Goal: Task Accomplishment & Management: Use online tool/utility

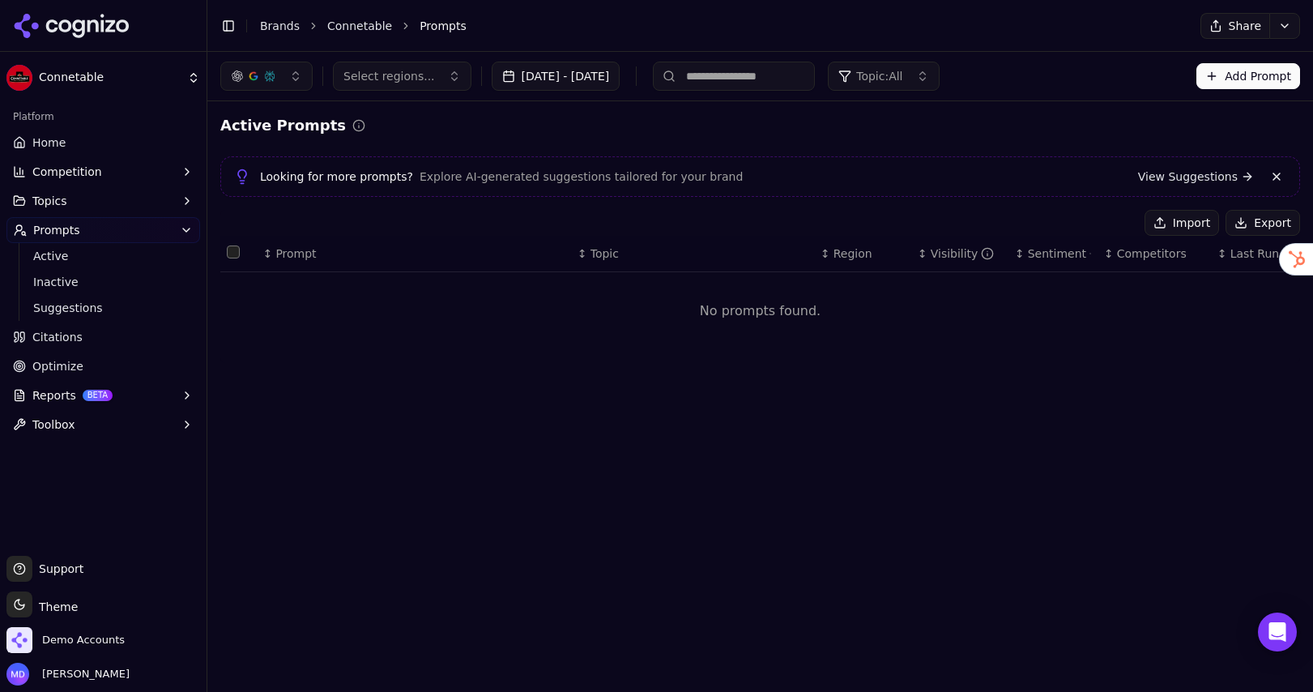
click at [70, 154] on link "Home" at bounding box center [103, 143] width 194 height 26
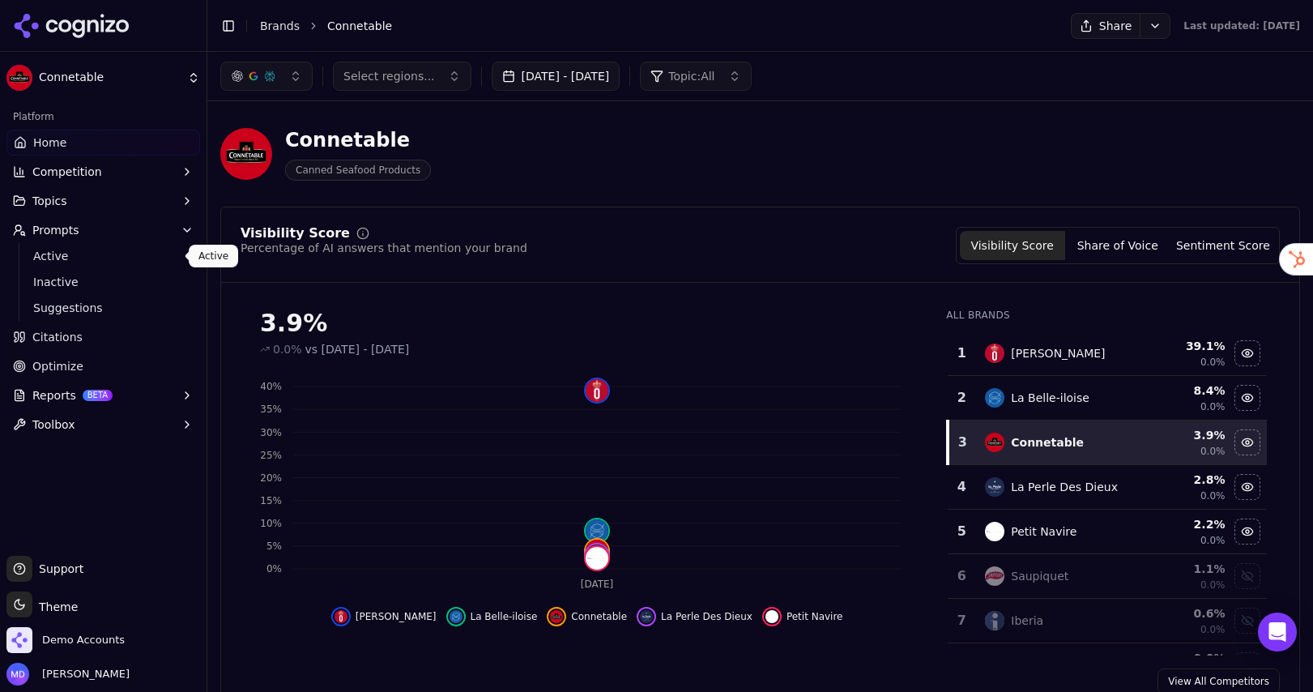
click at [84, 253] on span "Active" at bounding box center [103, 256] width 141 height 16
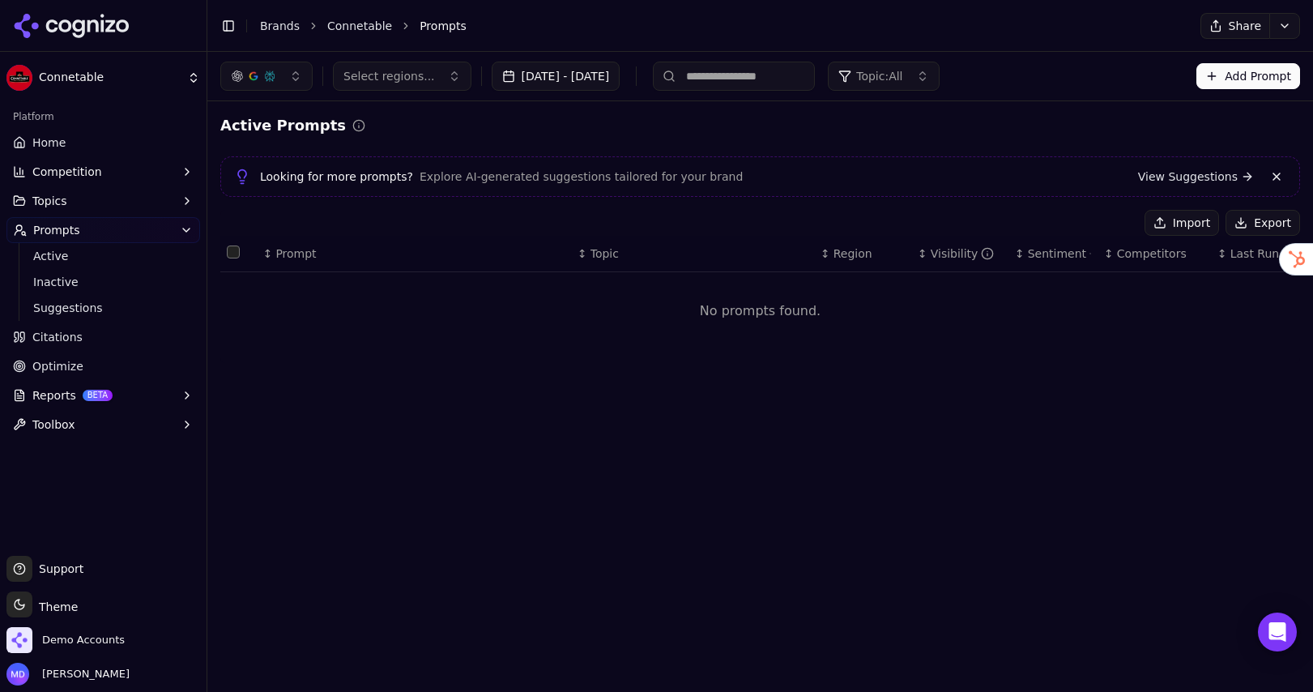
click at [1278, 181] on button at bounding box center [1276, 176] width 19 height 19
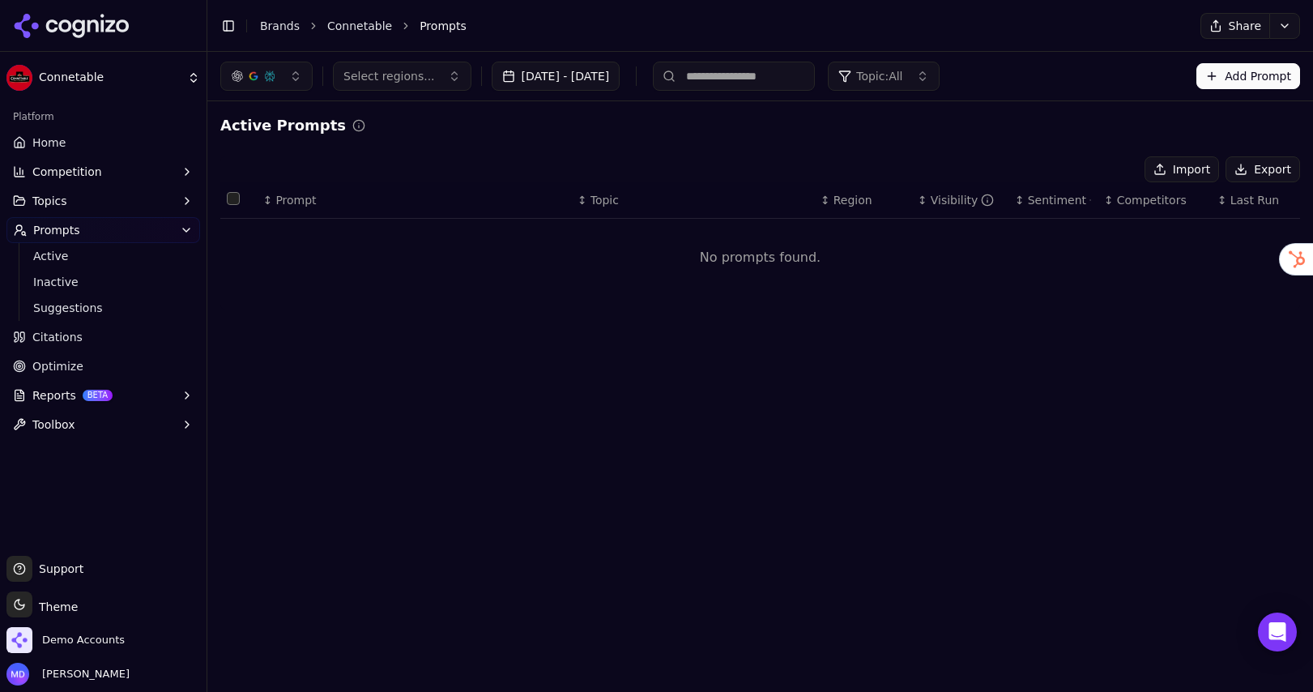
click at [1202, 168] on button "Import" at bounding box center [1181, 169] width 75 height 26
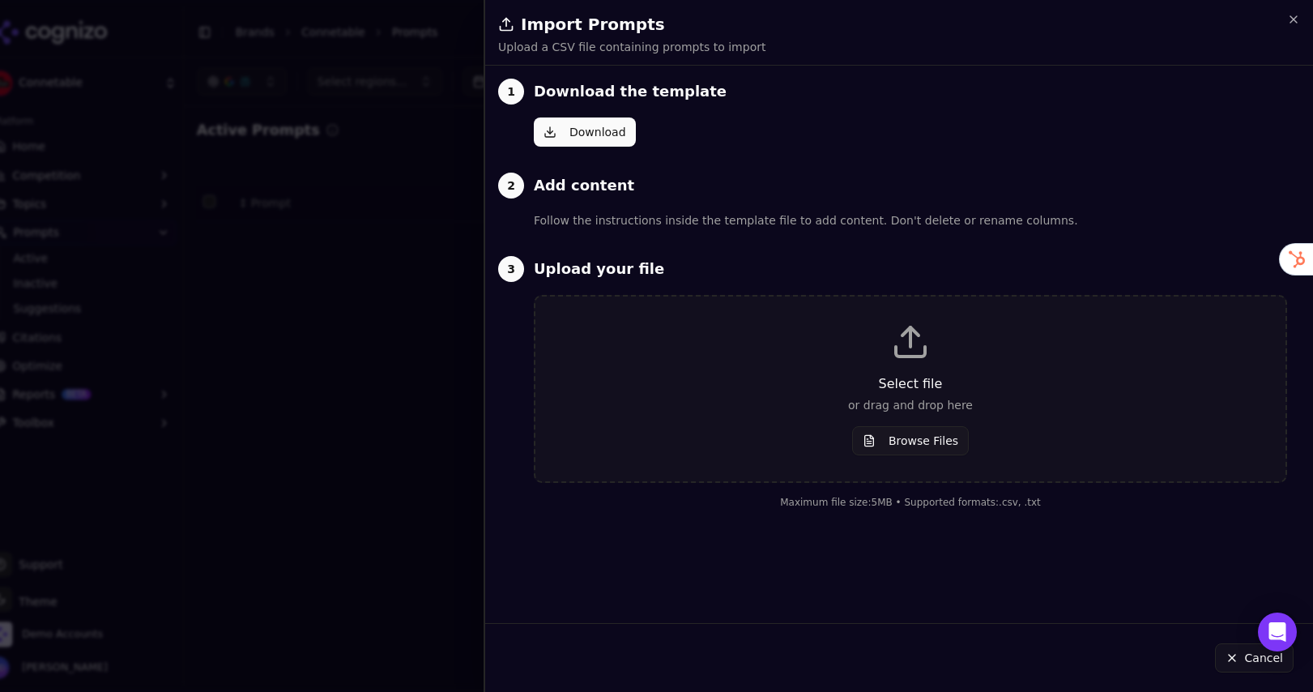
click at [932, 445] on button "Browse Files" at bounding box center [910, 440] width 117 height 29
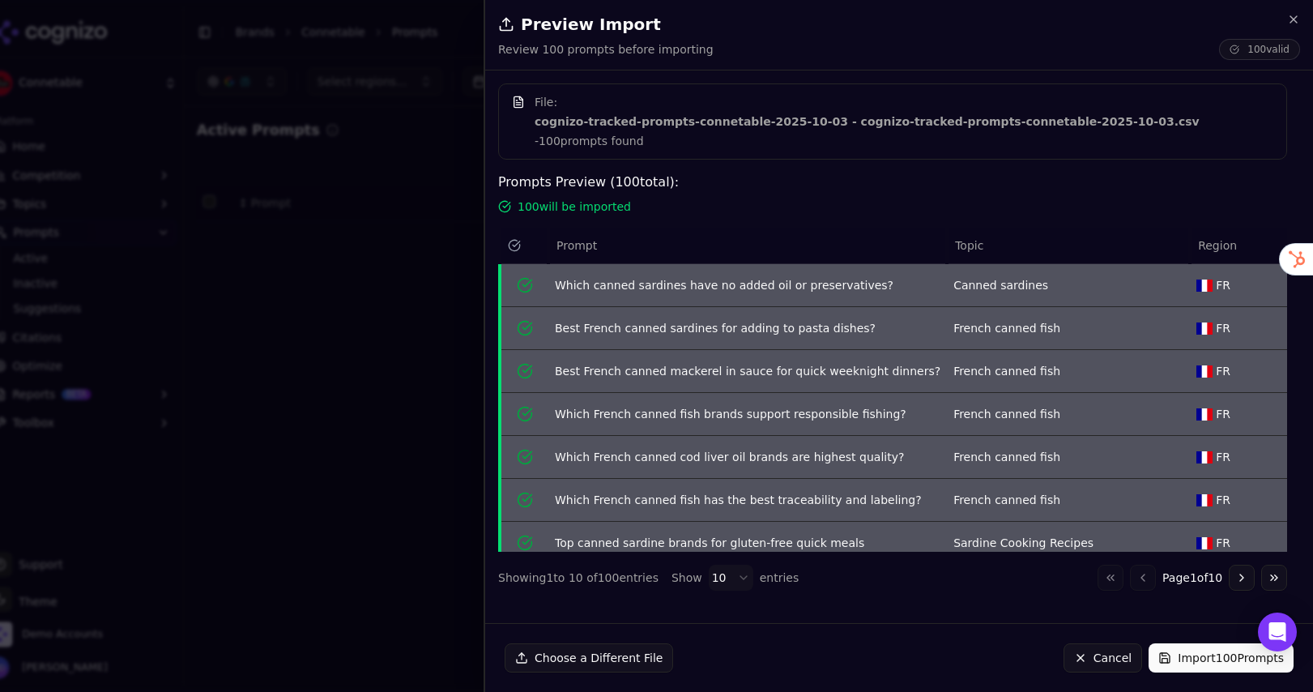
click at [1182, 652] on button "Import 100 Prompts" at bounding box center [1221, 657] width 145 height 29
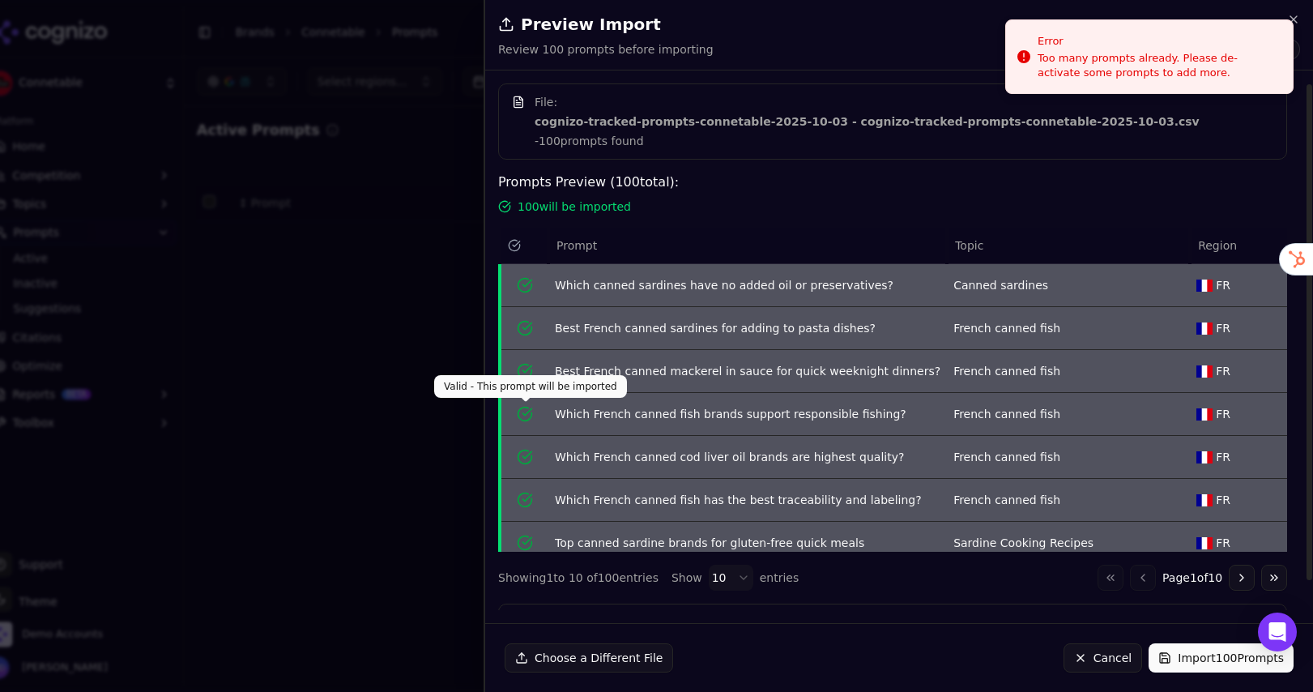
click at [328, 368] on div at bounding box center [656, 346] width 1313 height 692
